Goal: Task Accomplishment & Management: Manage account settings

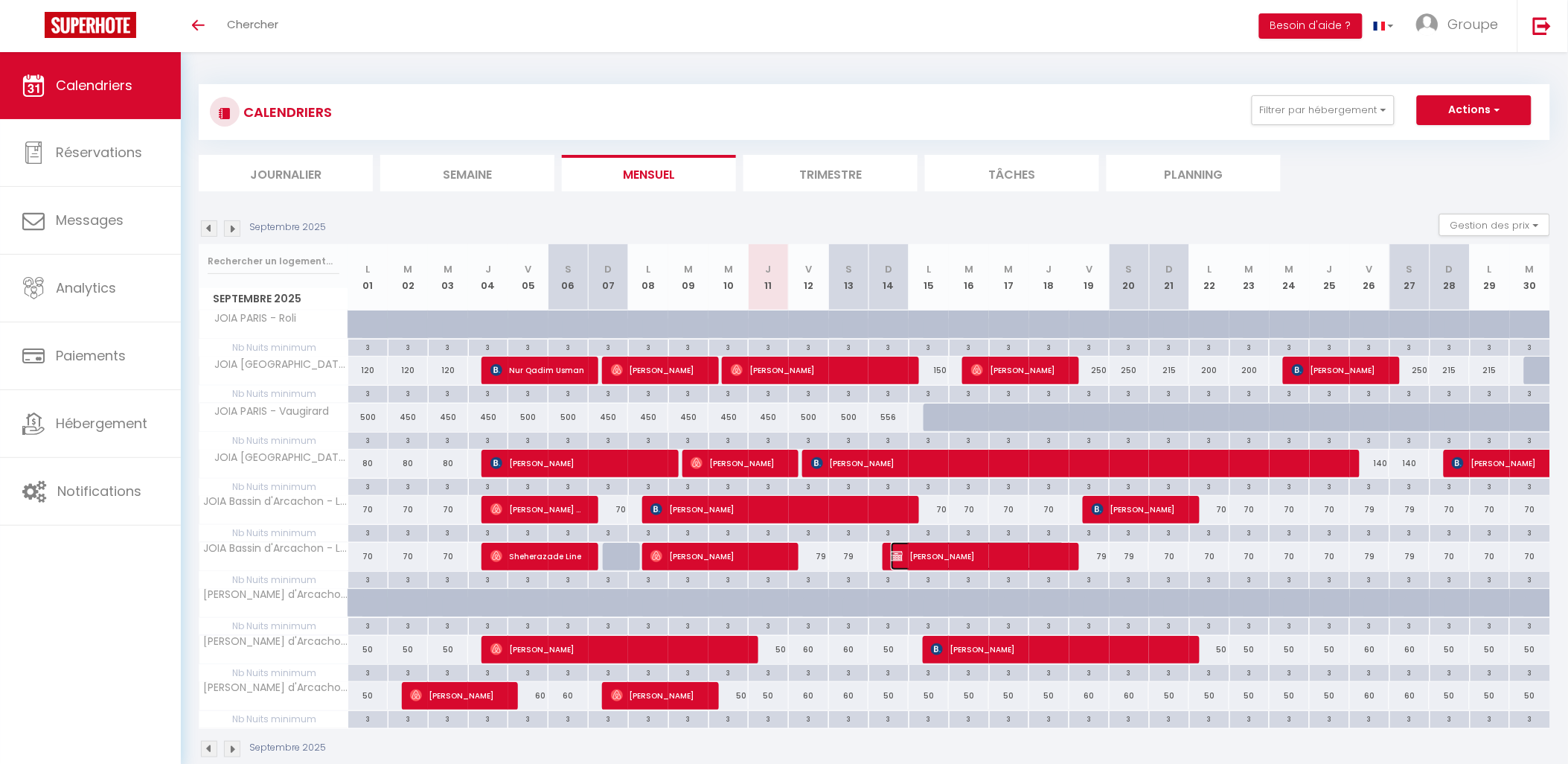
click at [963, 552] on span "[PERSON_NAME]" at bounding box center [978, 556] width 174 height 29
select select "OK"
select select "KO"
select select "0"
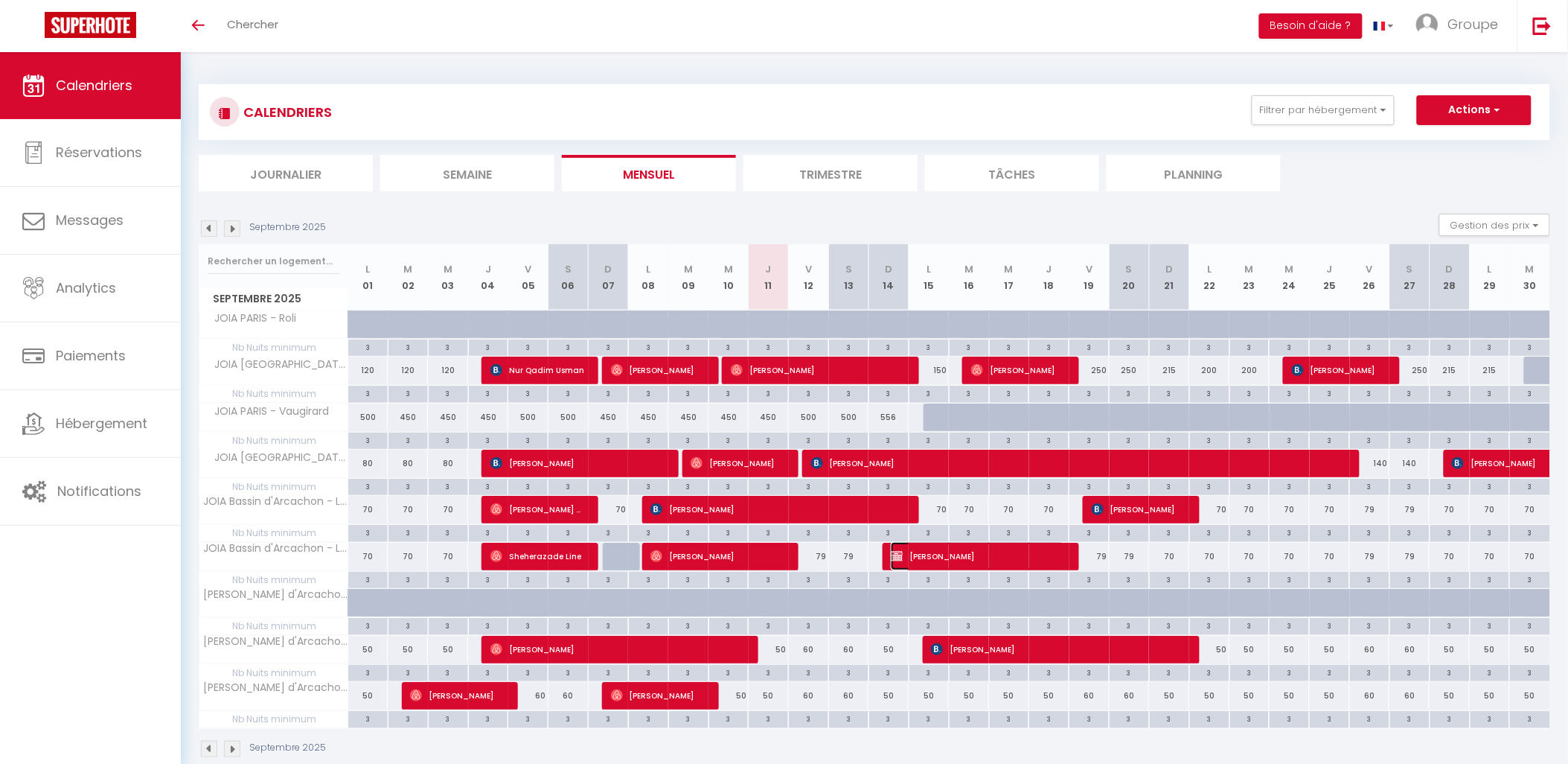
select select "1"
select select
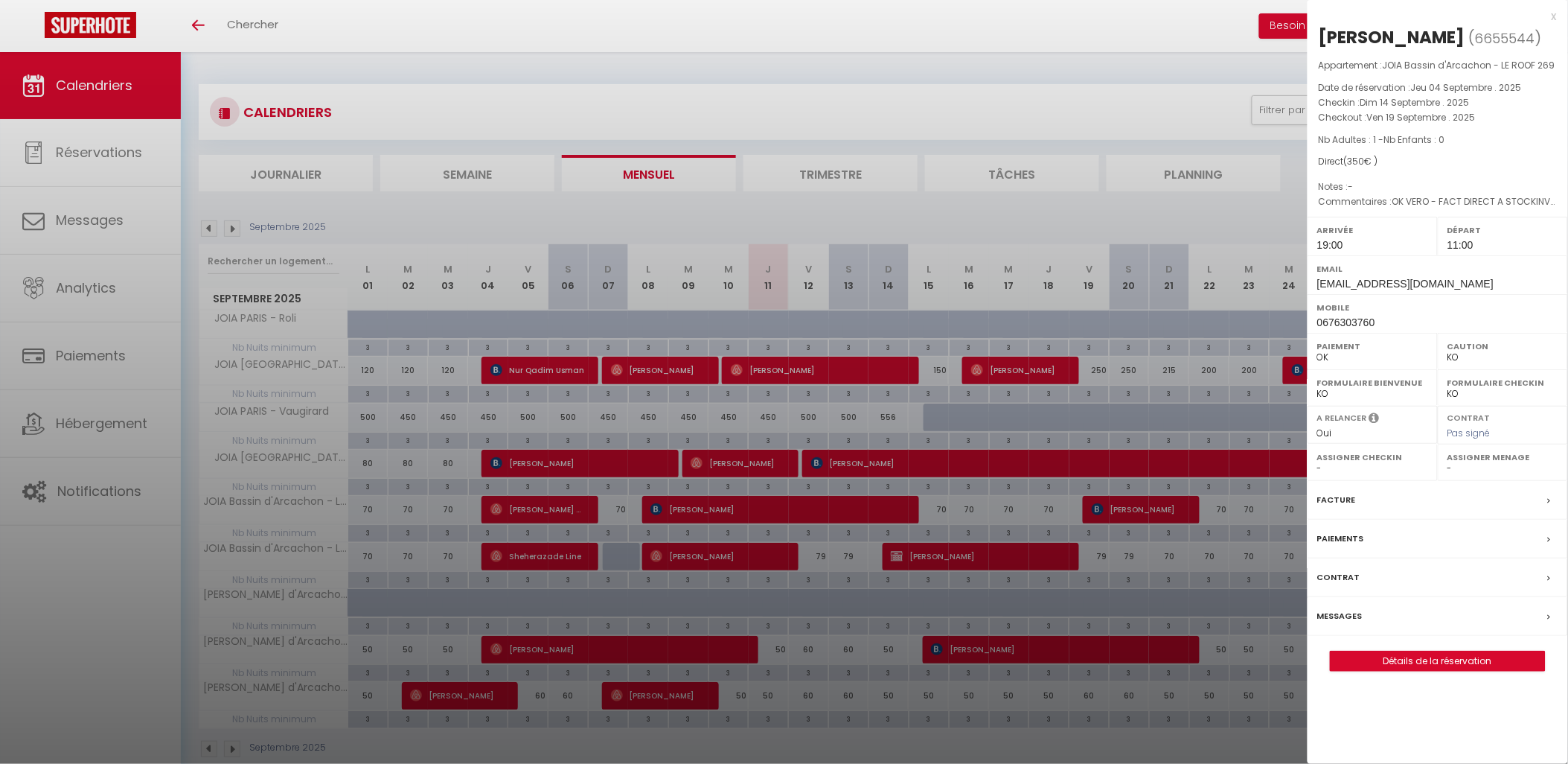
click at [1553, 15] on div "x" at bounding box center [1431, 16] width 249 height 18
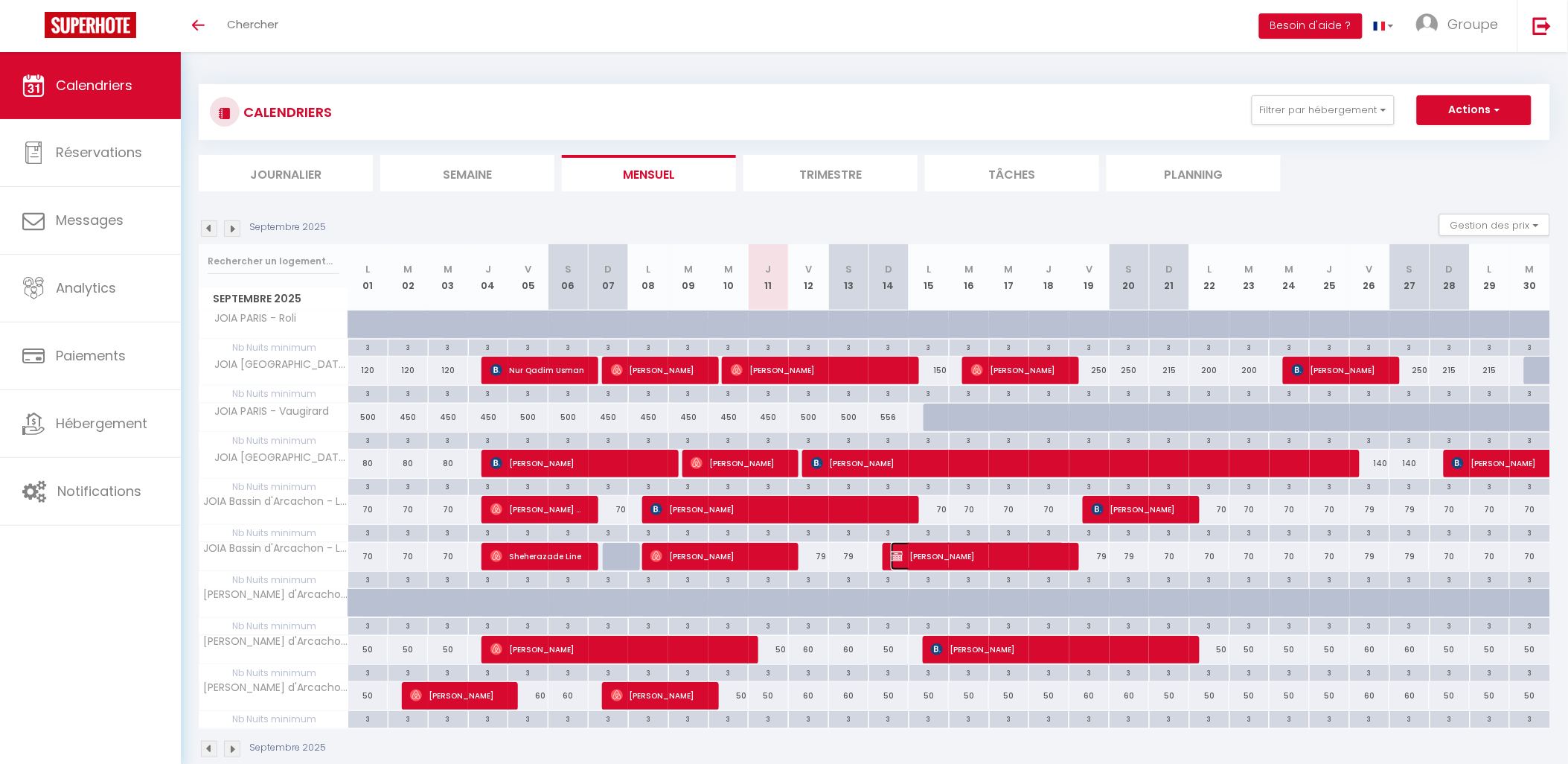
click at [990, 549] on span "[PERSON_NAME]" at bounding box center [978, 556] width 174 height 29
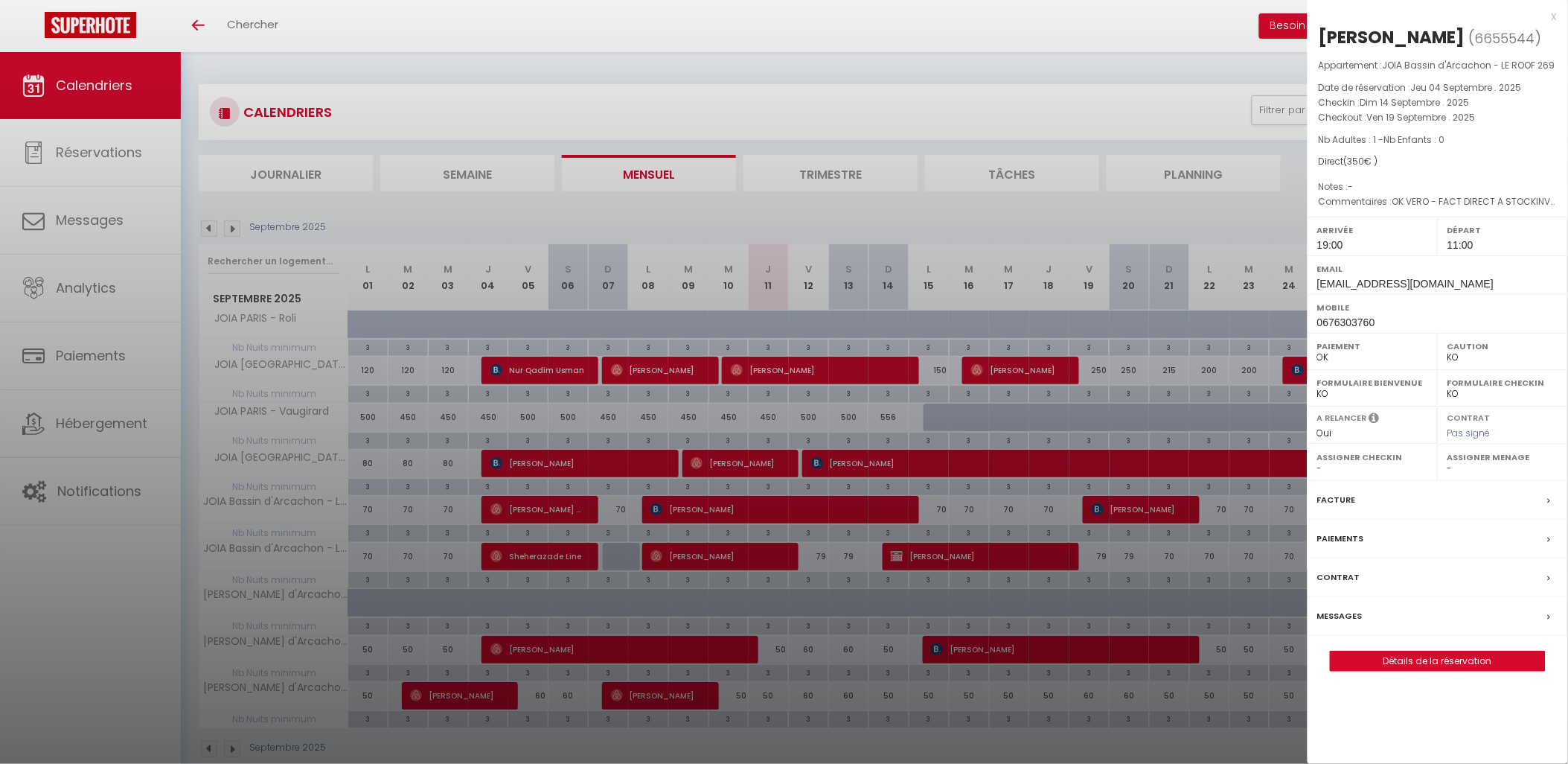
click at [93, 588] on div at bounding box center [784, 382] width 1568 height 764
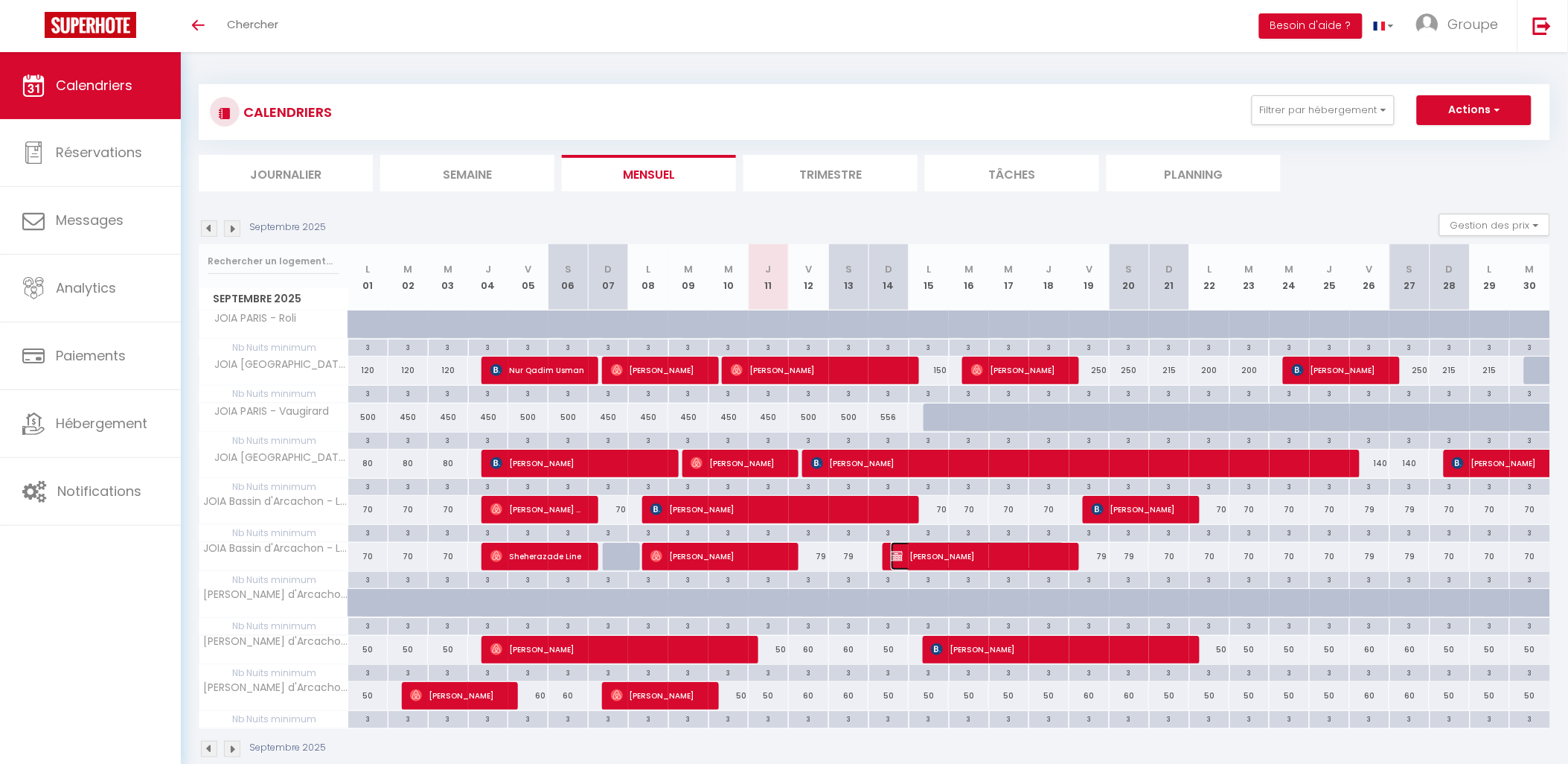
click at [973, 556] on span "[PERSON_NAME]" at bounding box center [978, 556] width 174 height 29
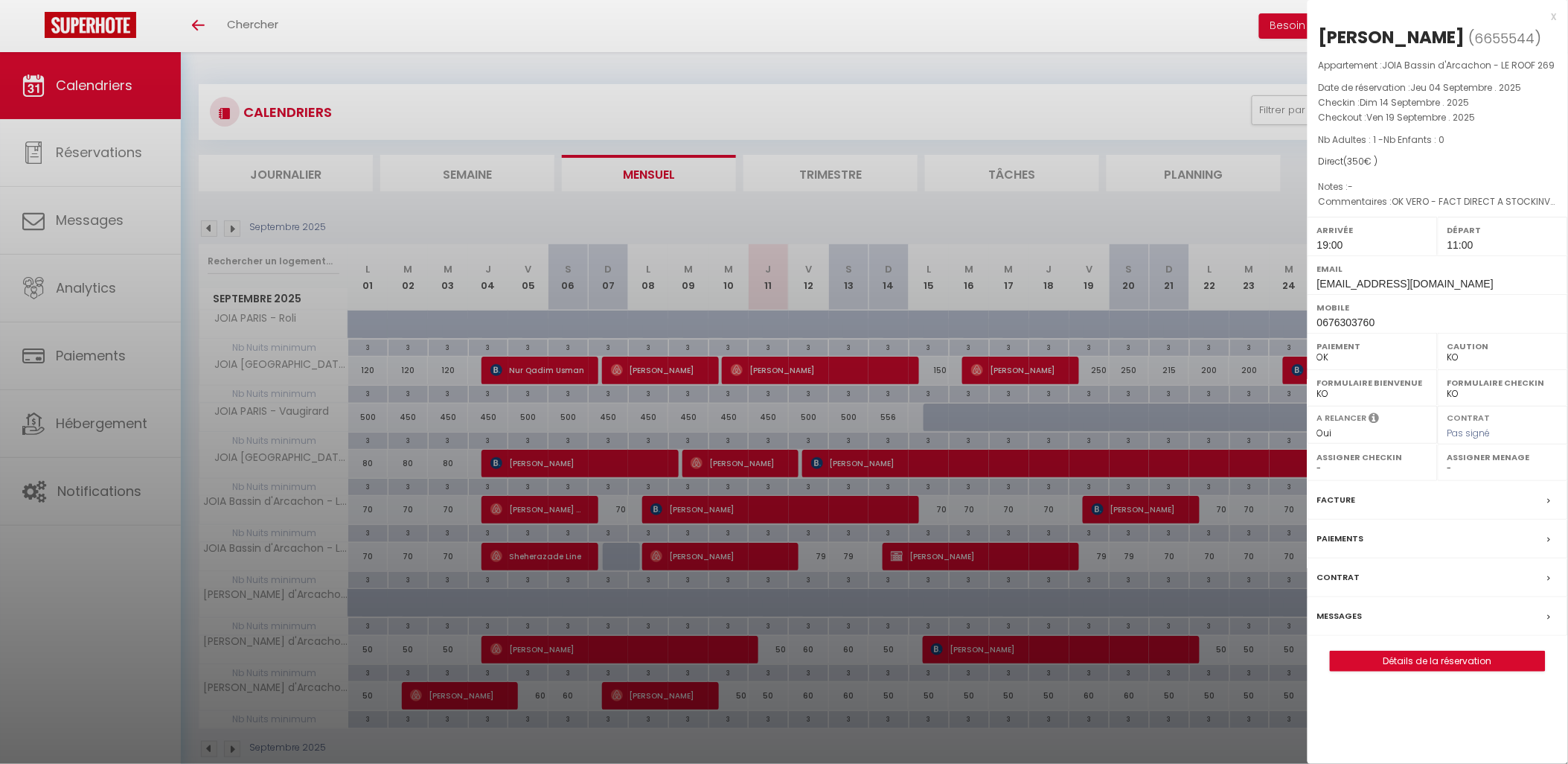
click at [1422, 609] on div "Messages" at bounding box center [1438, 617] width 261 height 39
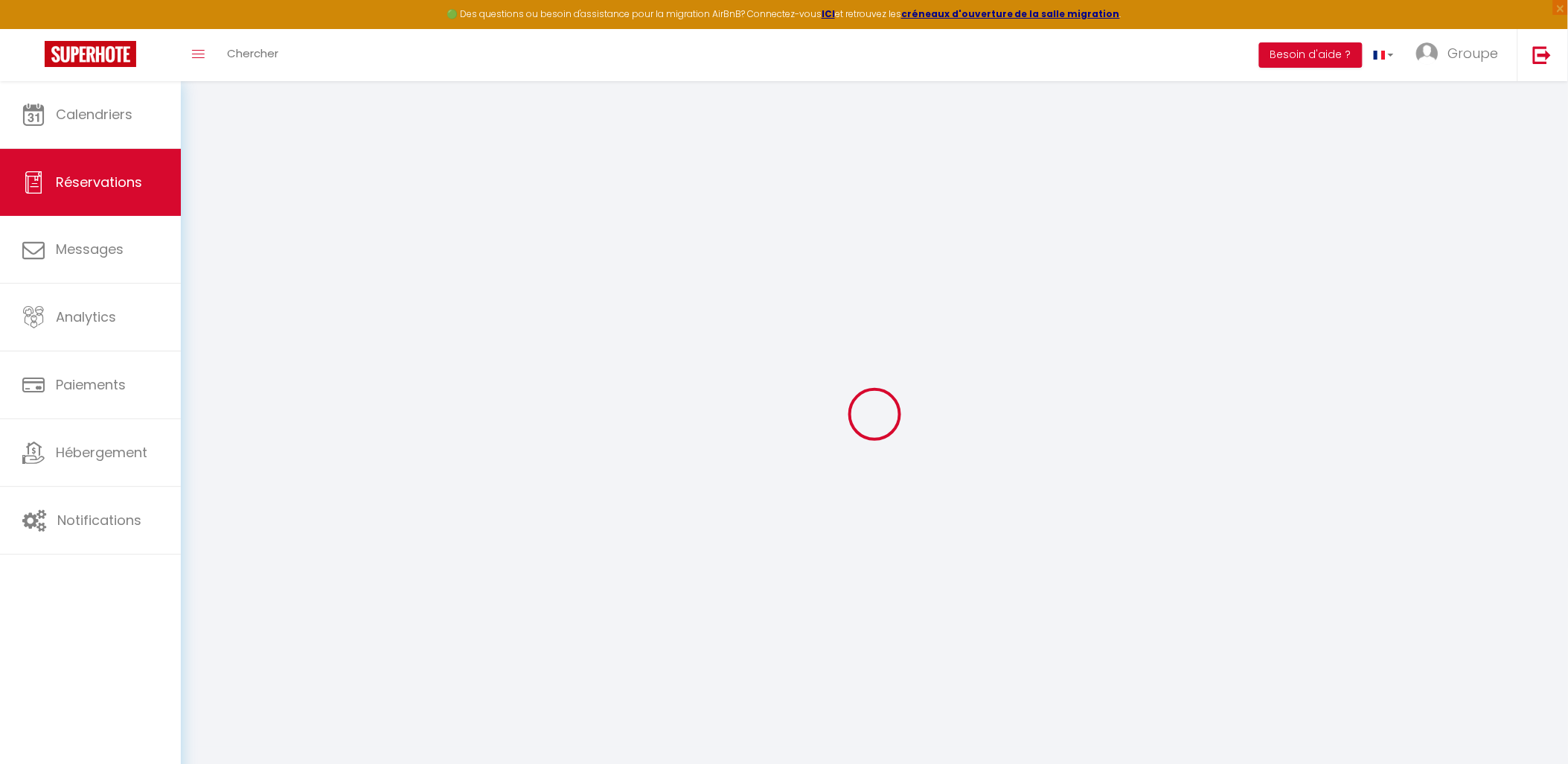
select select
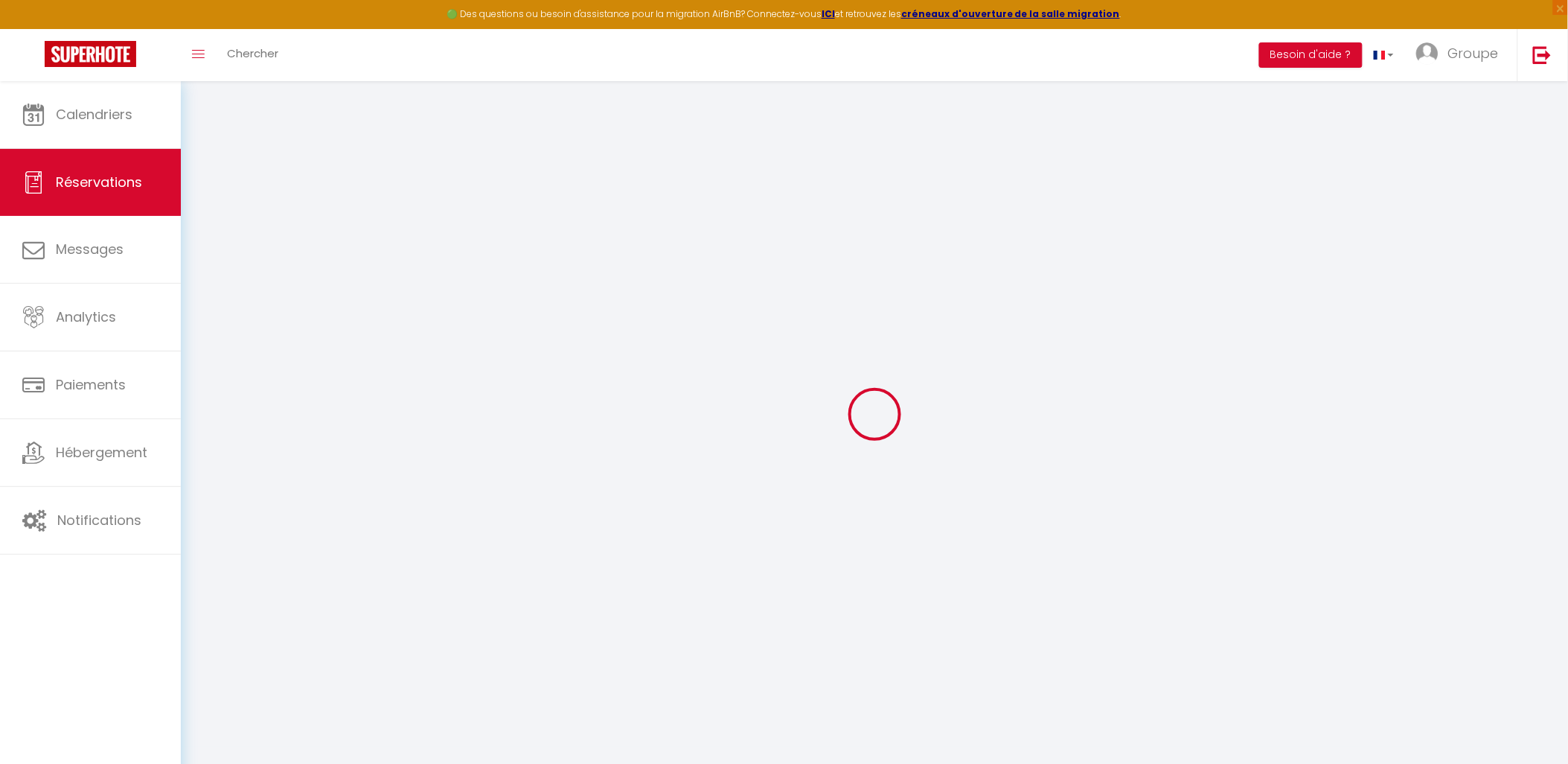
select select
checkbox input "false"
type textarea "OK VERO - FACT DIRECT A STOCKINVEST FRANCE 500 €"
select select
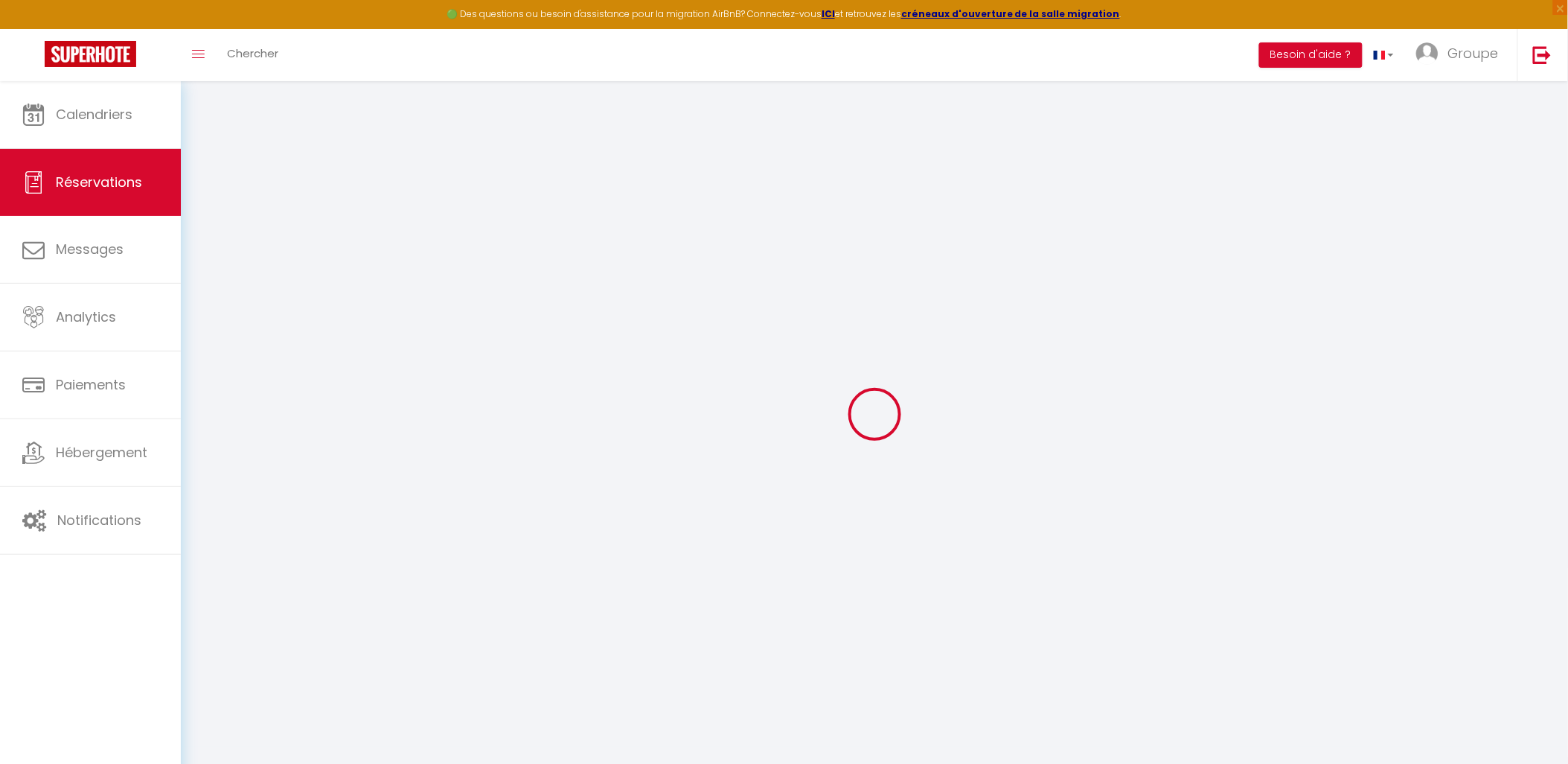
select select
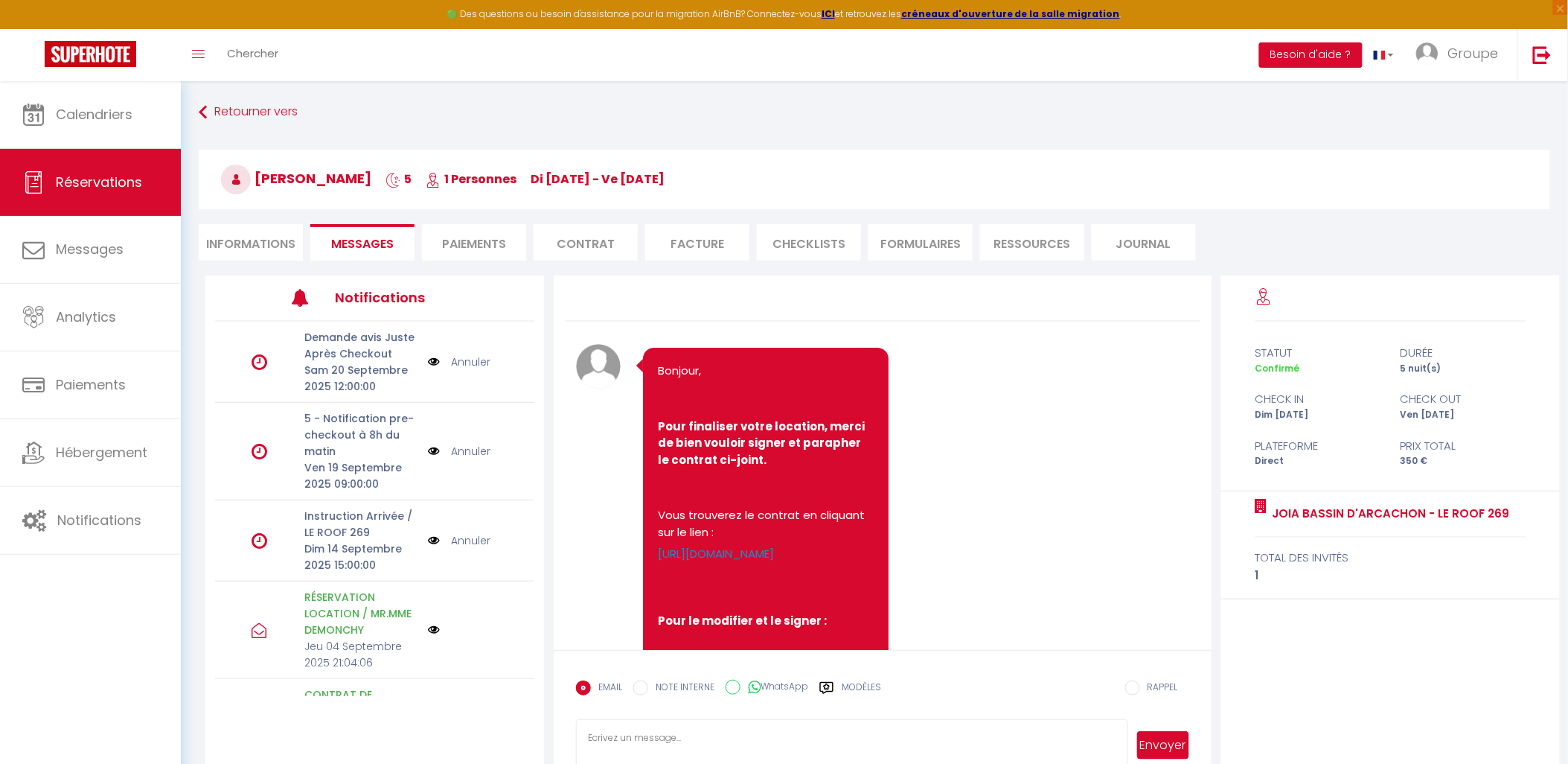
select select
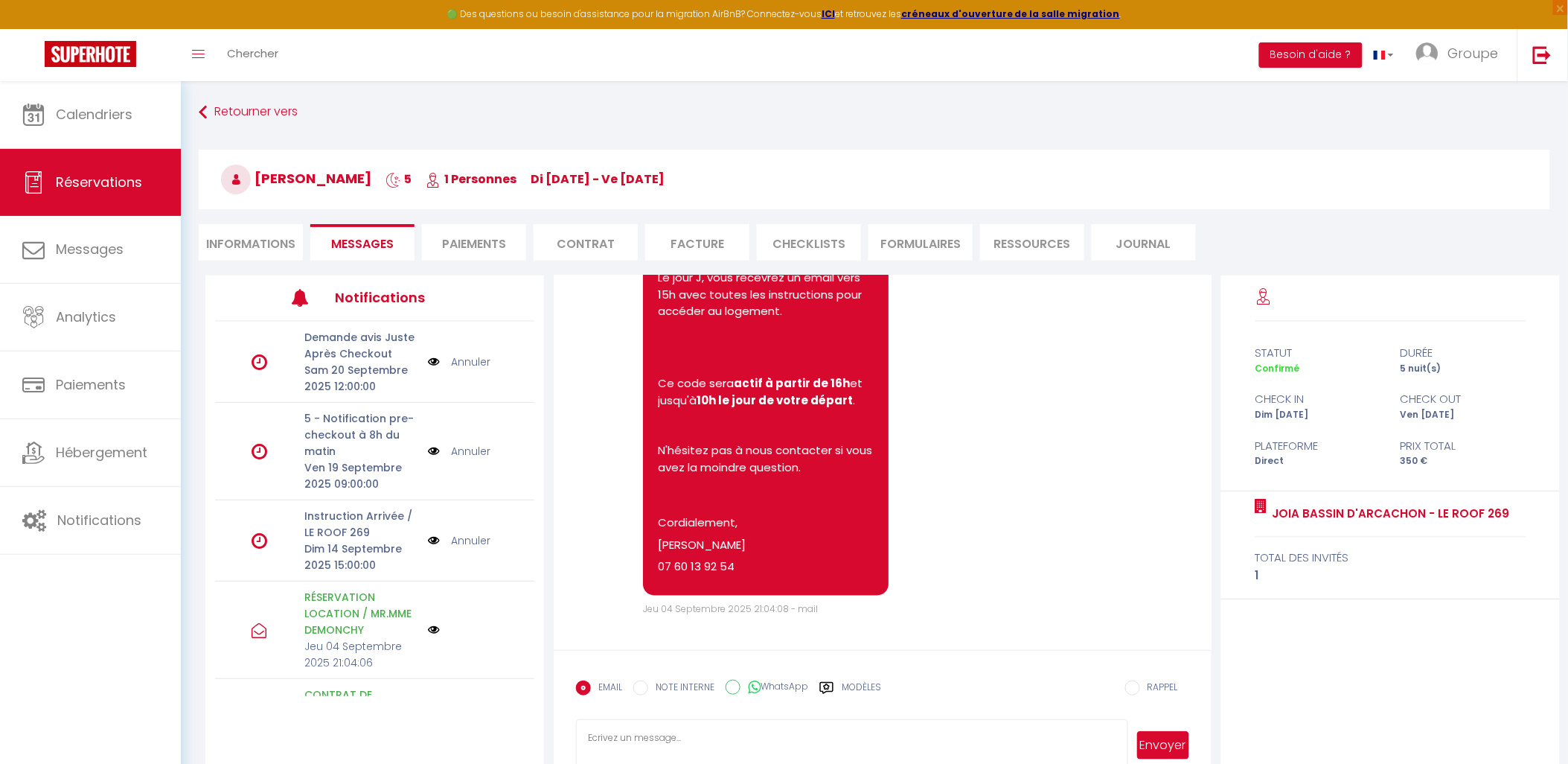
select select "19:00"
select select "11:00"
click at [255, 232] on li "Informations" at bounding box center [251, 242] width 104 height 36
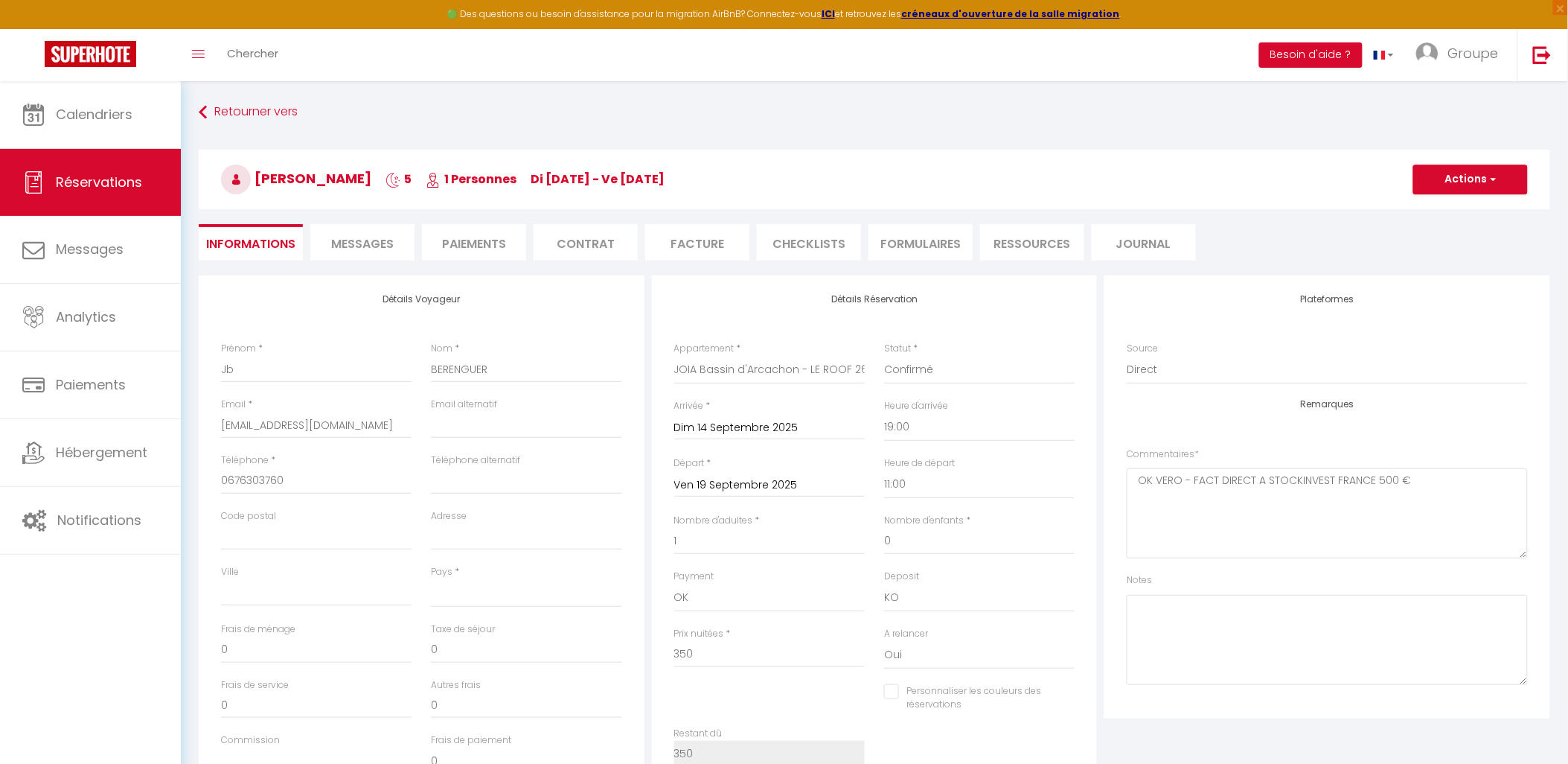
click at [352, 245] on span "Messages" at bounding box center [362, 244] width 62 height 17
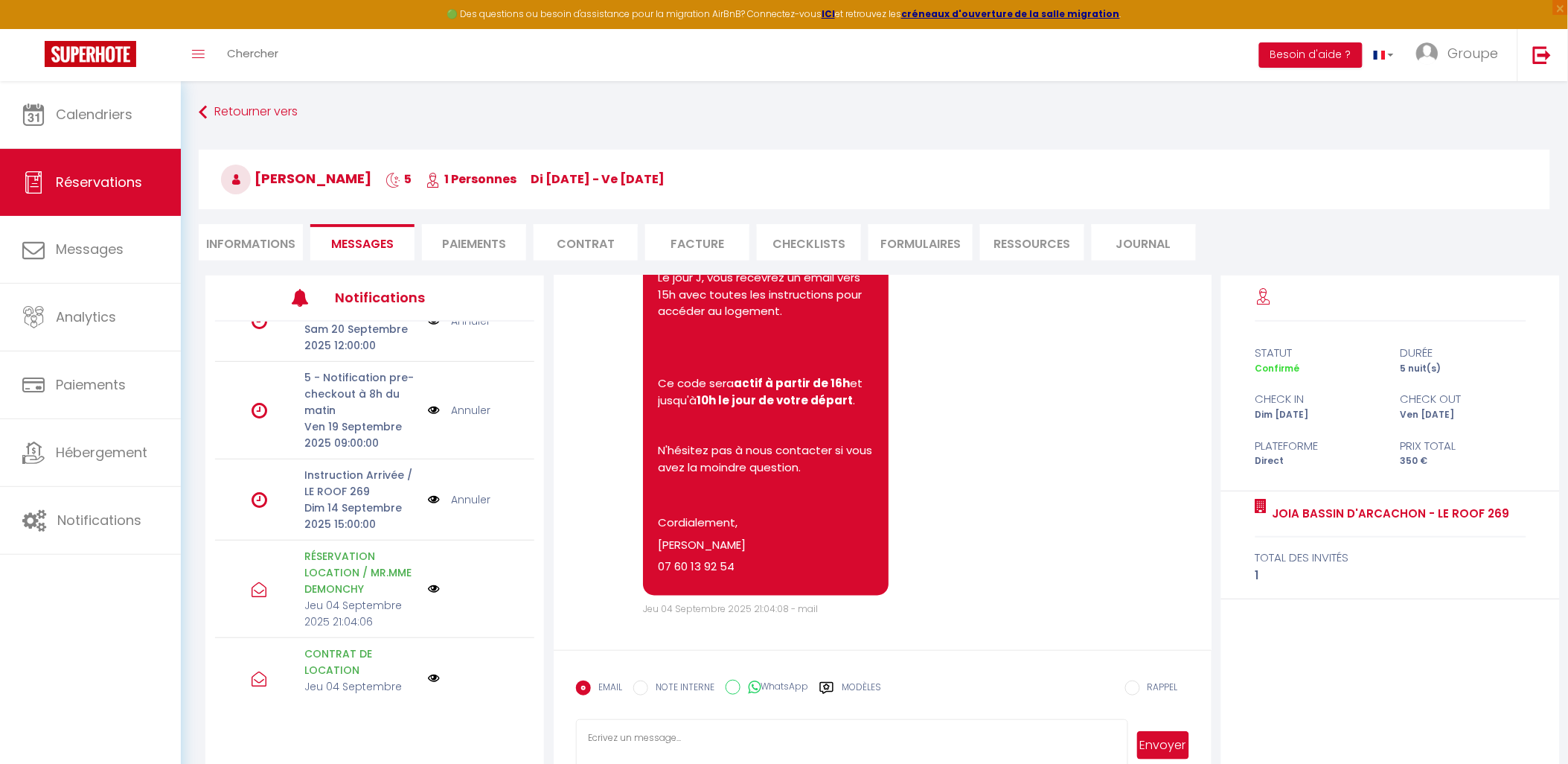
scroll to position [63, 0]
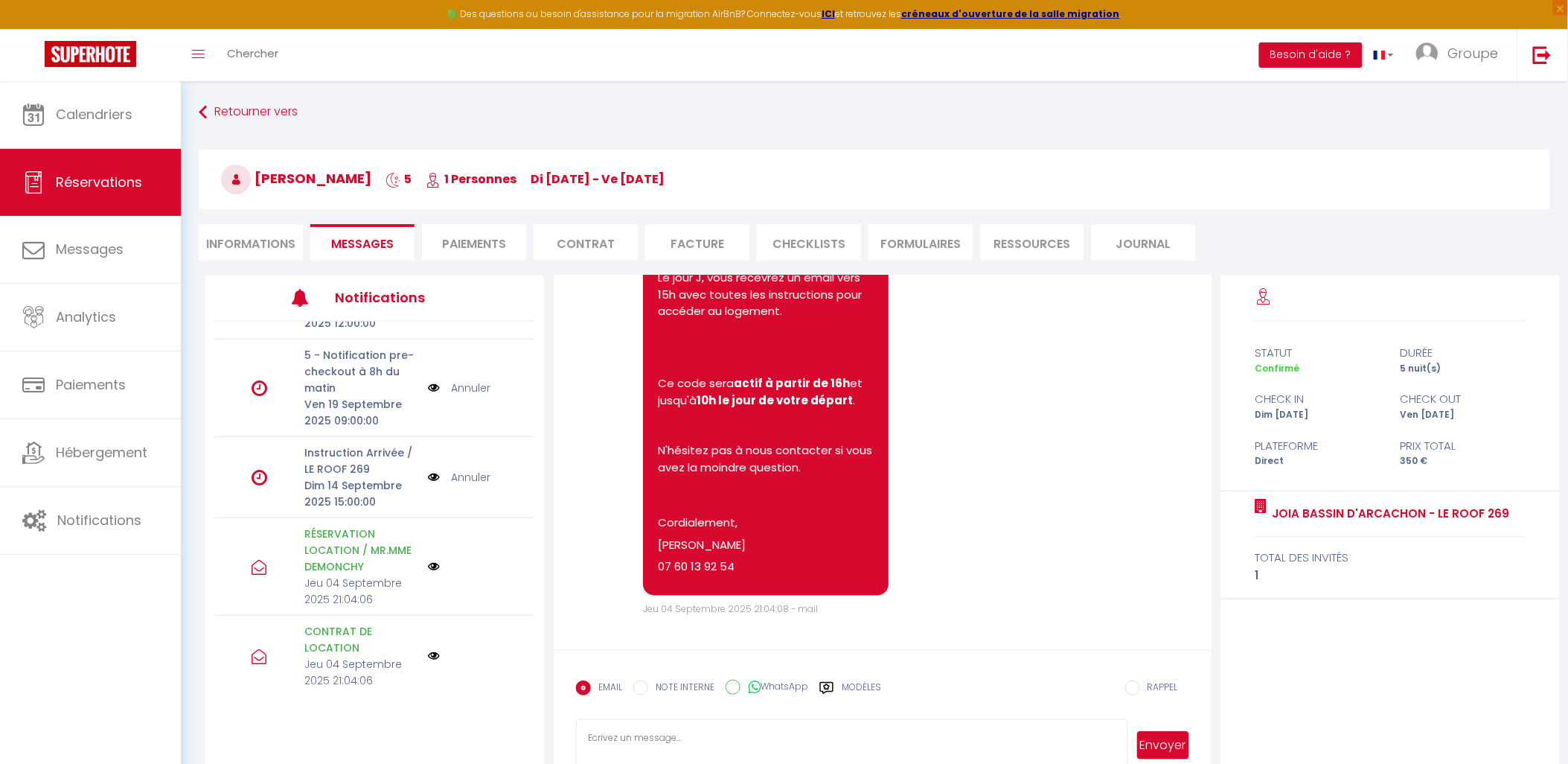
click at [464, 475] on link "Annuler" at bounding box center [470, 477] width 39 height 16
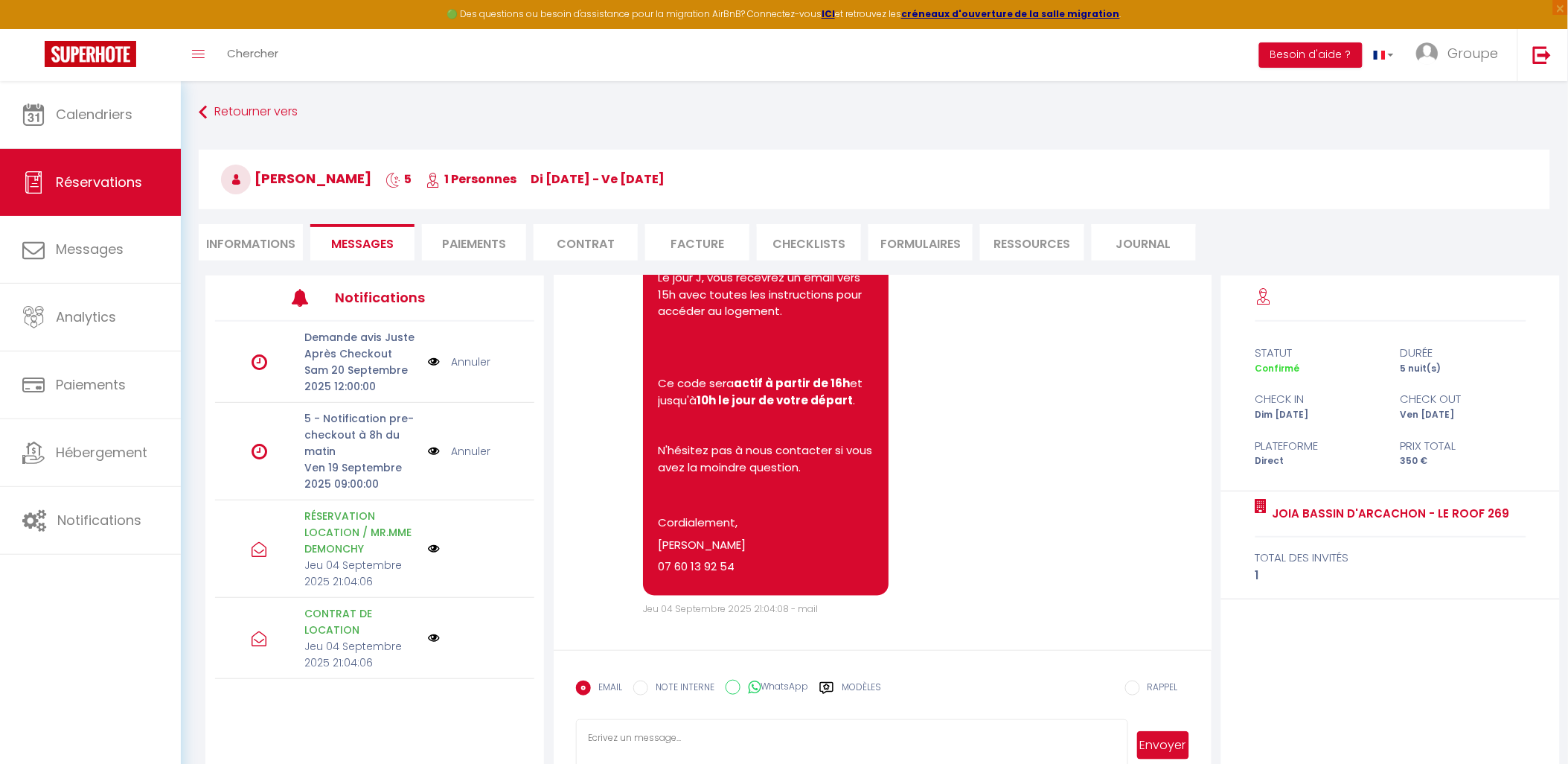
scroll to position [0, 0]
click at [472, 450] on link "Annuler" at bounding box center [470, 451] width 39 height 16
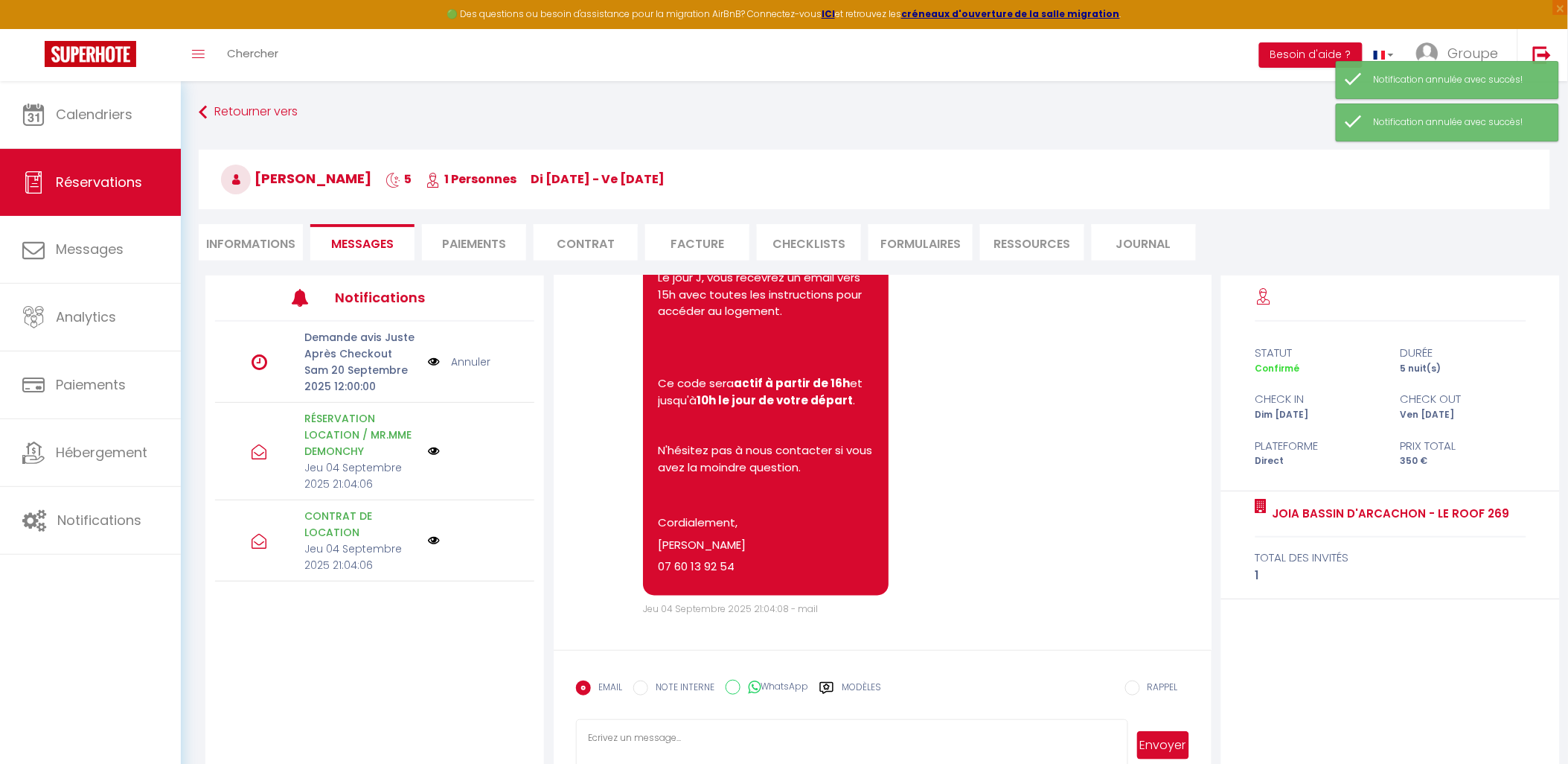
click at [466, 360] on link "Annuler" at bounding box center [470, 361] width 39 height 16
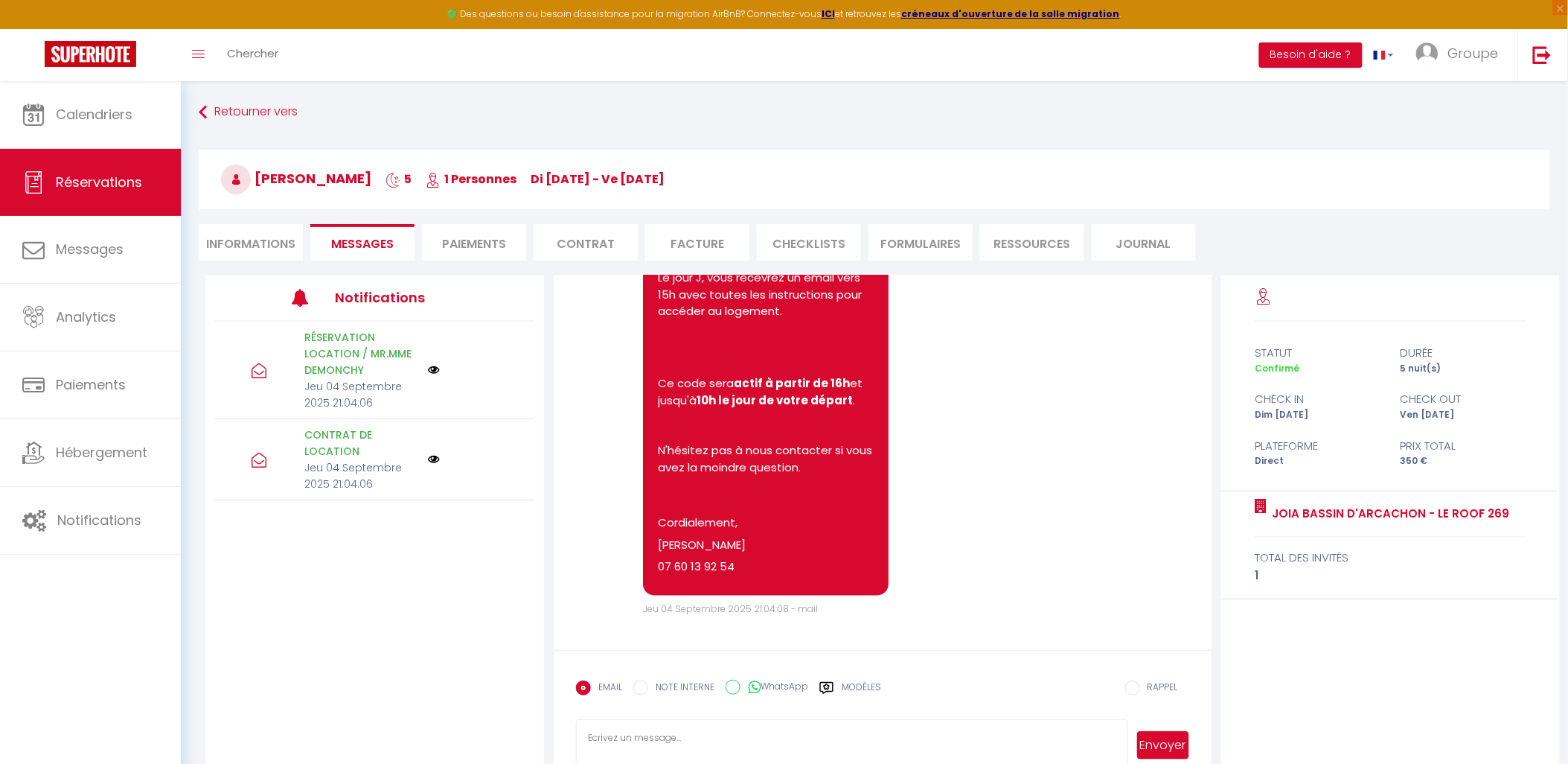
scroll to position [727, 0]
click at [235, 225] on li "Informations" at bounding box center [251, 242] width 104 height 36
select select
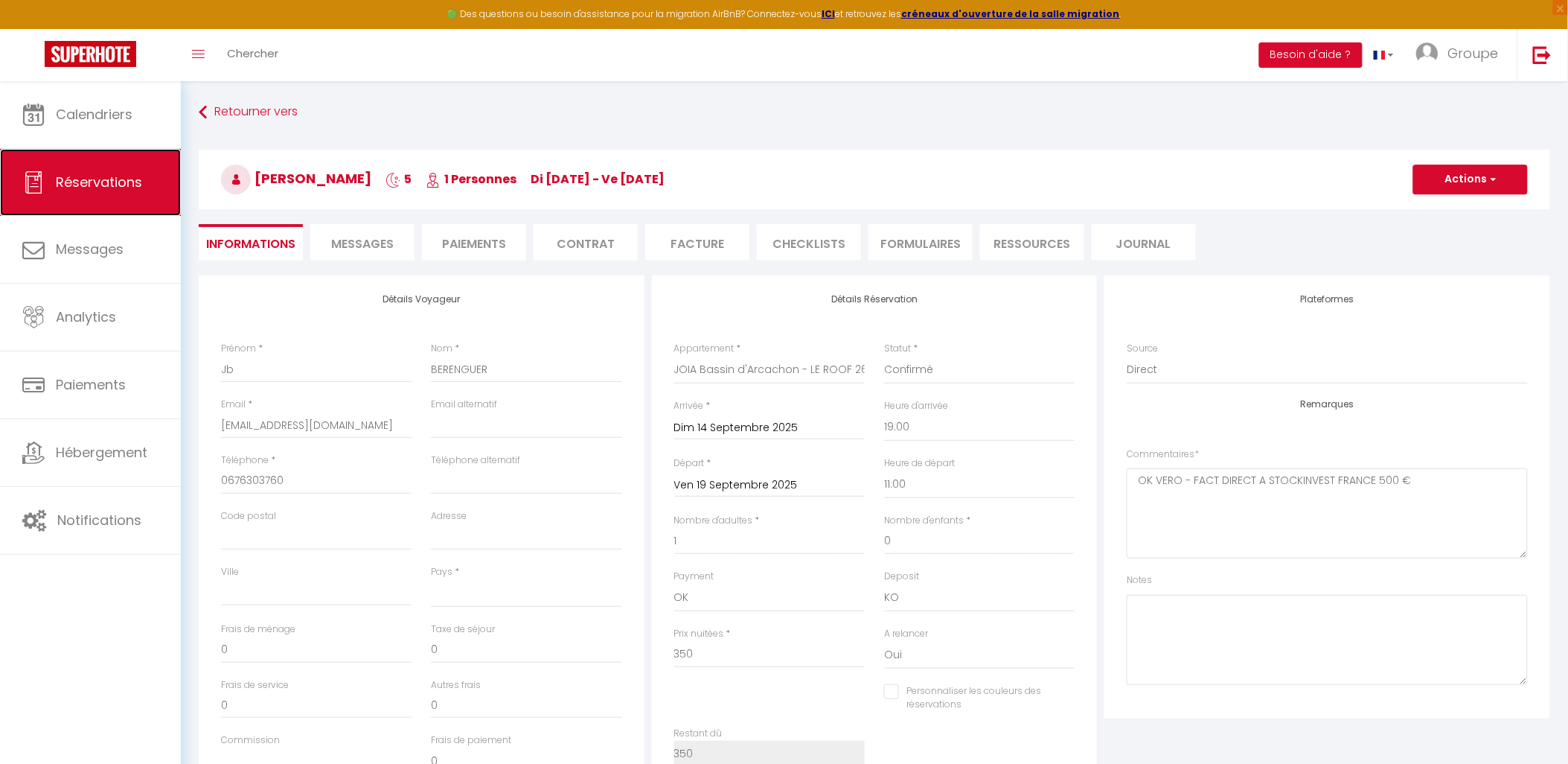
click at [73, 194] on link "Réservations" at bounding box center [90, 182] width 180 height 67
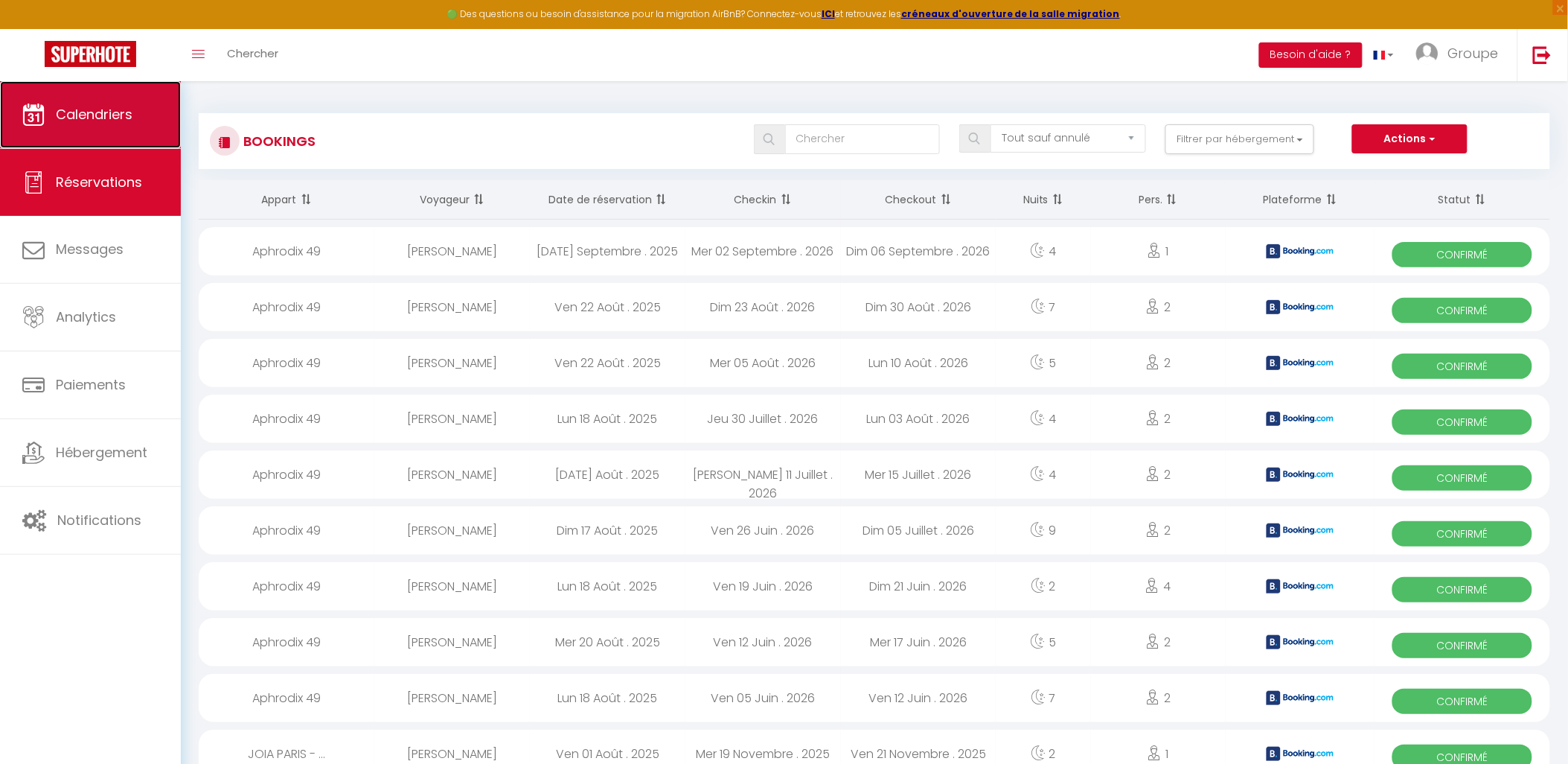
click at [40, 99] on link "Calendriers" at bounding box center [90, 114] width 180 height 67
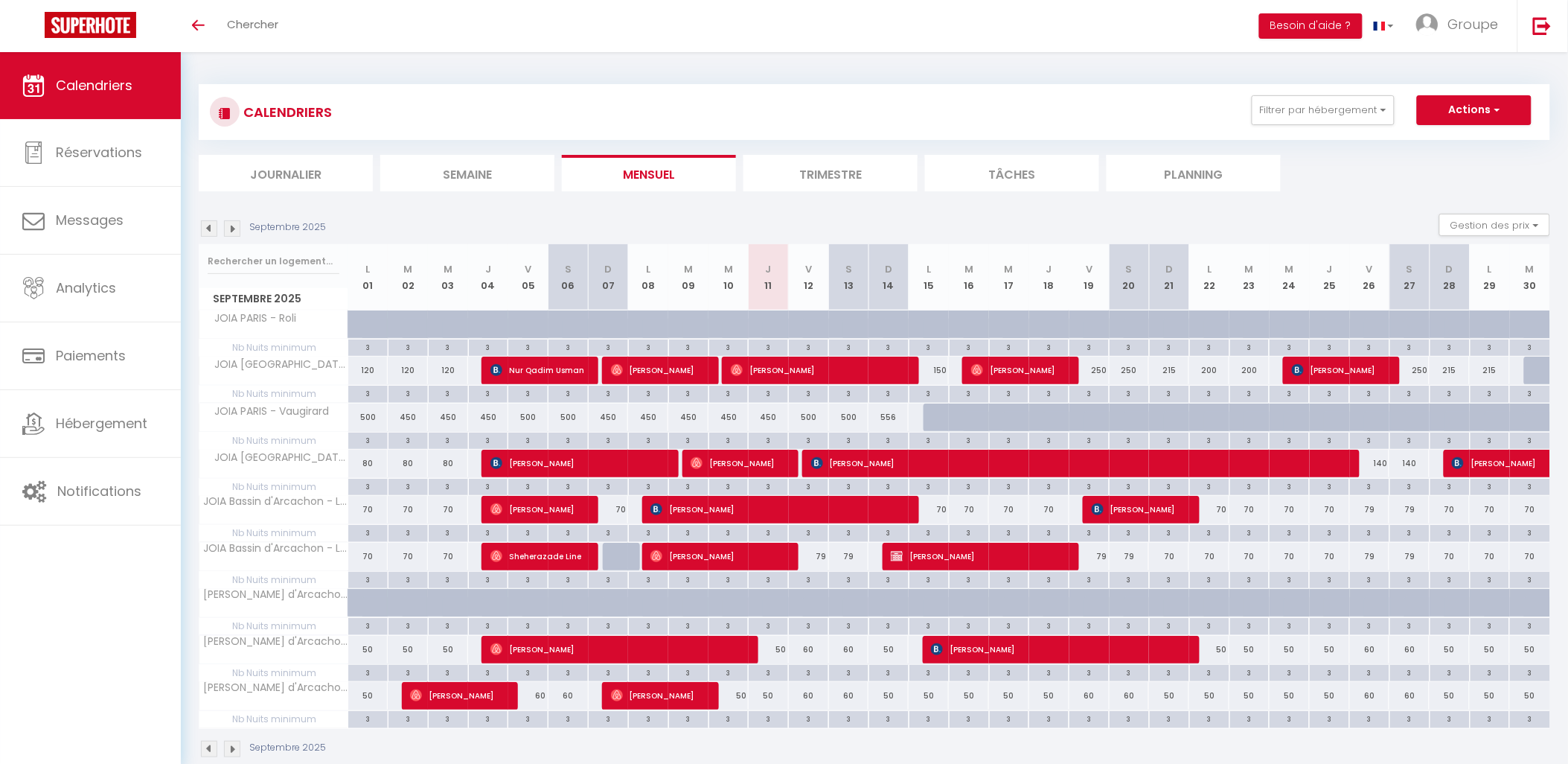
click at [225, 226] on img at bounding box center [231, 228] width 16 height 16
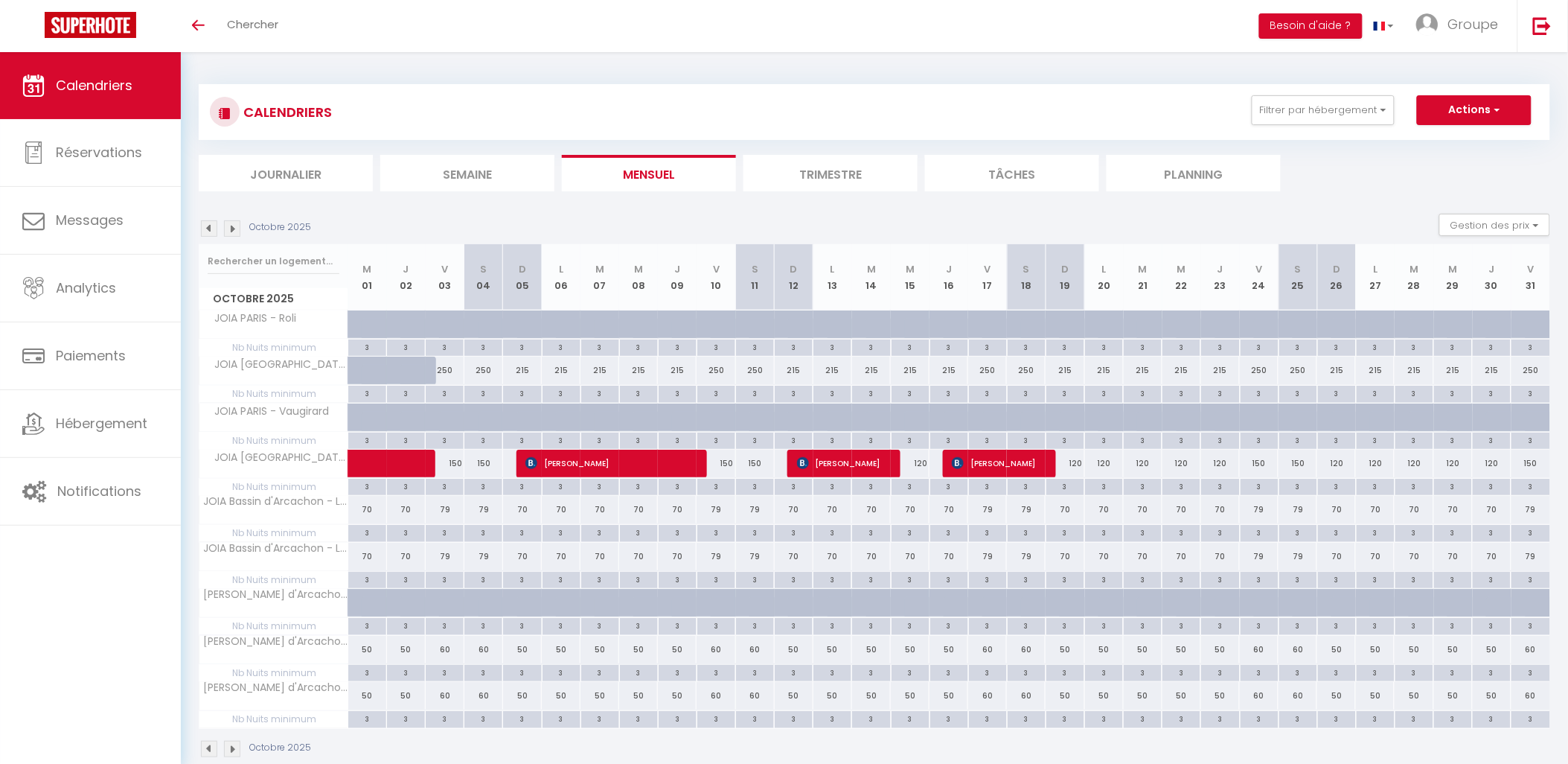
click at [202, 226] on img at bounding box center [209, 228] width 16 height 16
